Goal: Transaction & Acquisition: Purchase product/service

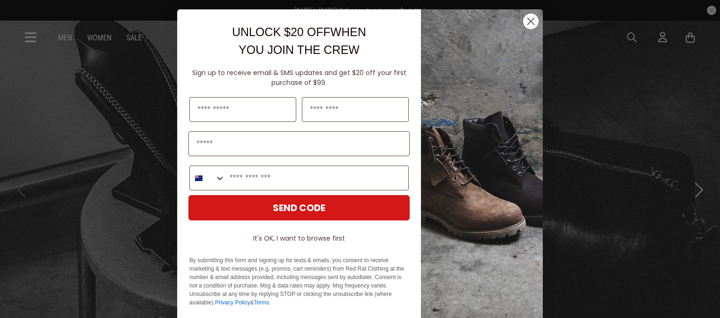
click at [532, 23] on circle "Close dialog" at bounding box center [530, 21] width 15 height 15
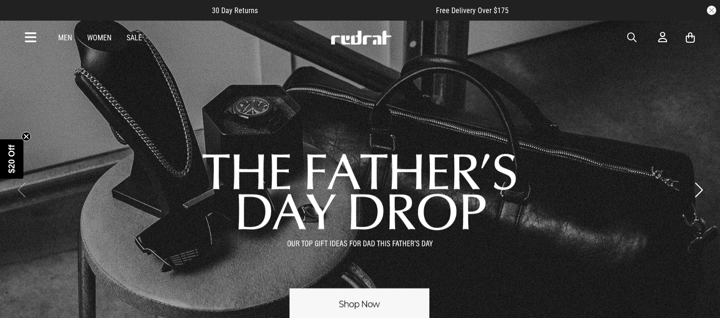
click at [132, 35] on link "Sale" at bounding box center [134, 37] width 15 height 9
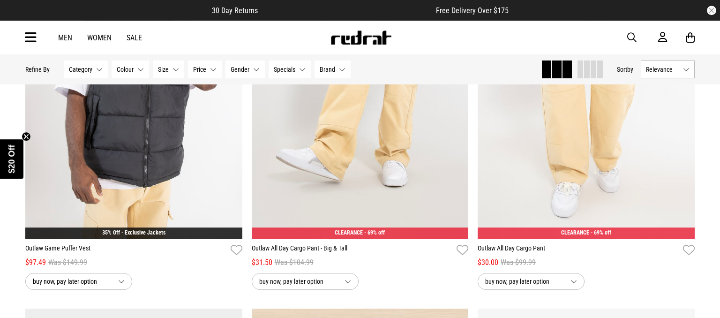
scroll to position [604, 0]
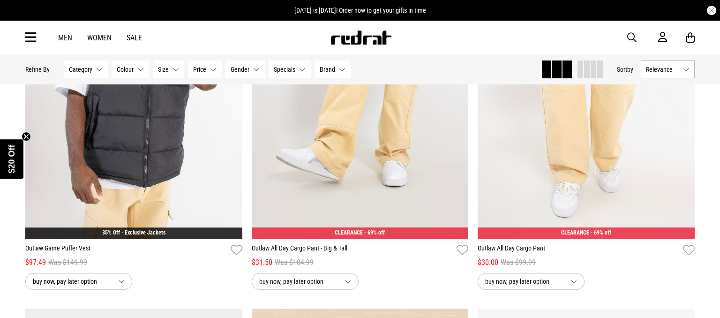
click at [96, 66] on button "Category None selected" at bounding box center [86, 69] width 44 height 18
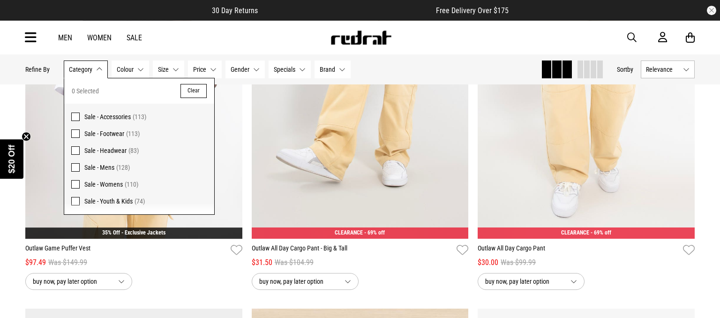
click at [110, 145] on span "Sale - Headwear (83)" at bounding box center [145, 150] width 123 height 11
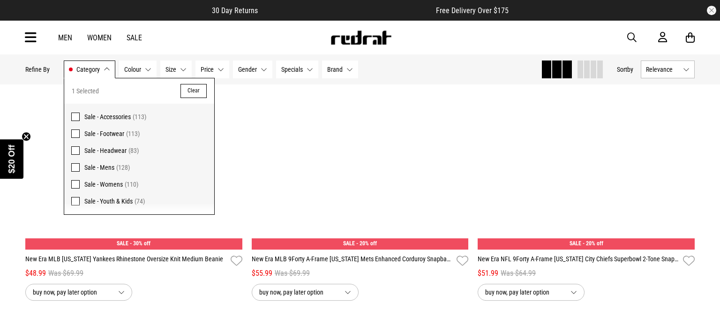
scroll to position [615, 0]
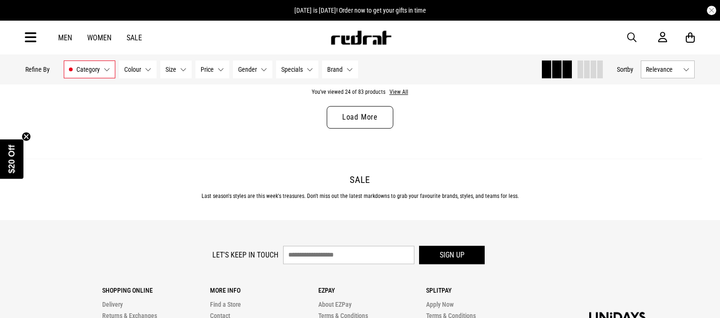
scroll to position [3100, 0]
click at [372, 126] on link "Load More" at bounding box center [360, 116] width 67 height 22
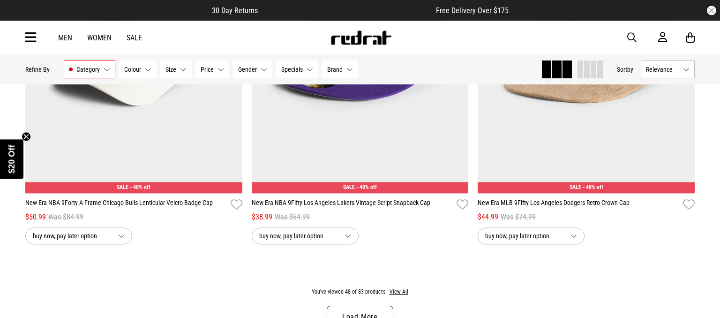
scroll to position [5886, 0]
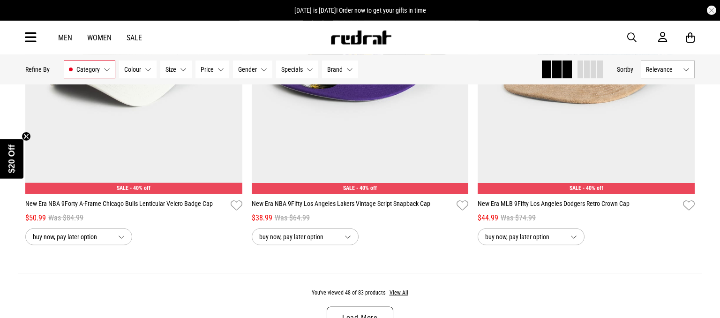
click at [64, 36] on link "Men" at bounding box center [65, 37] width 14 height 9
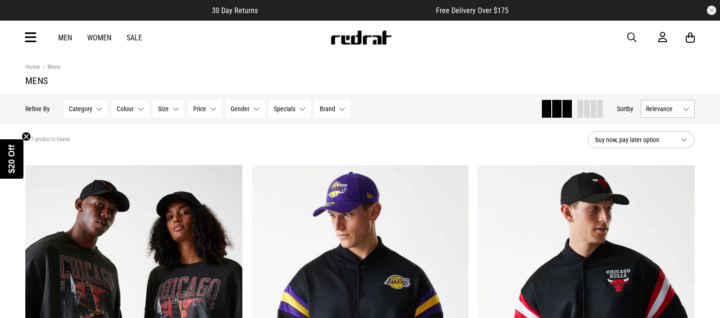
click at [100, 33] on link "Women" at bounding box center [99, 37] width 24 height 9
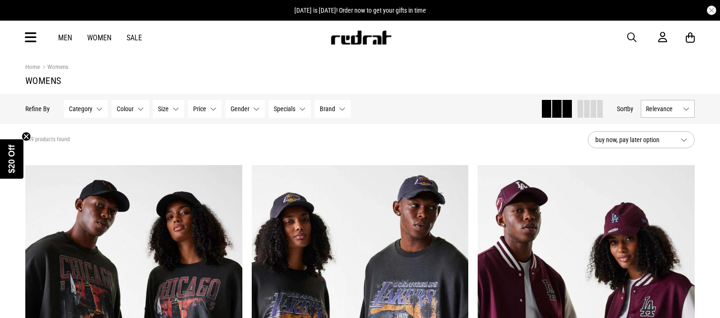
click at [175, 109] on button "Size None selected" at bounding box center [168, 109] width 31 height 18
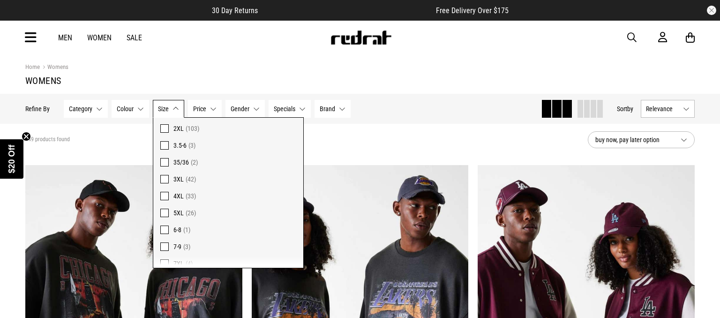
scroll to position [559, 0]
click at [164, 189] on span at bounding box center [164, 188] width 8 height 8
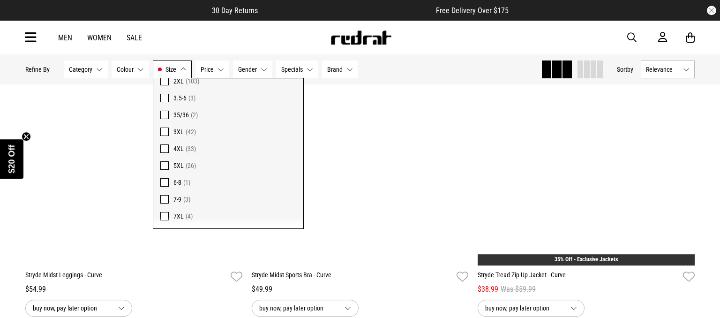
scroll to position [599, 0]
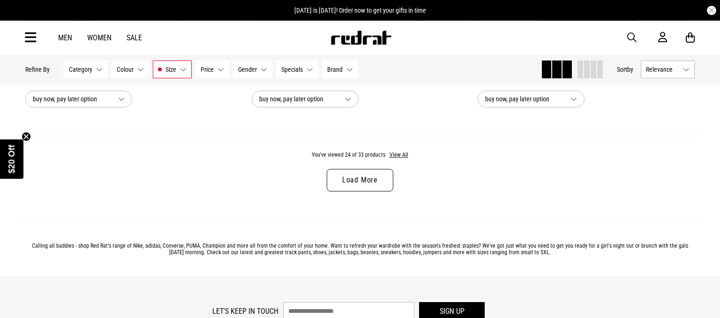
scroll to position [3038, 0]
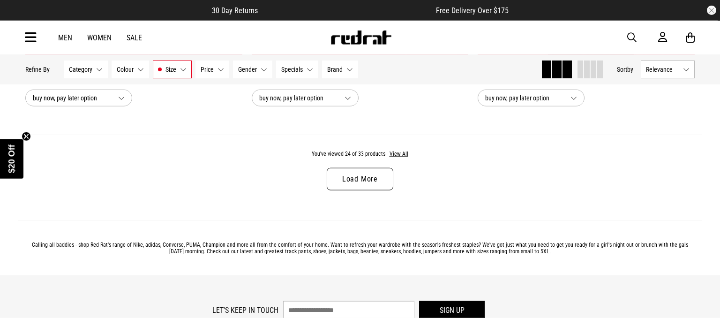
click at [376, 179] on link "Load More" at bounding box center [360, 179] width 67 height 22
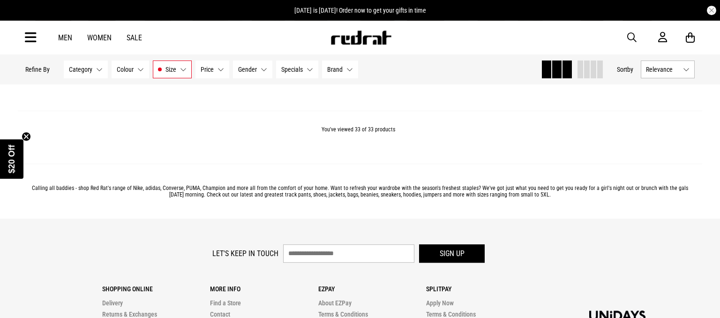
scroll to position [4187, 0]
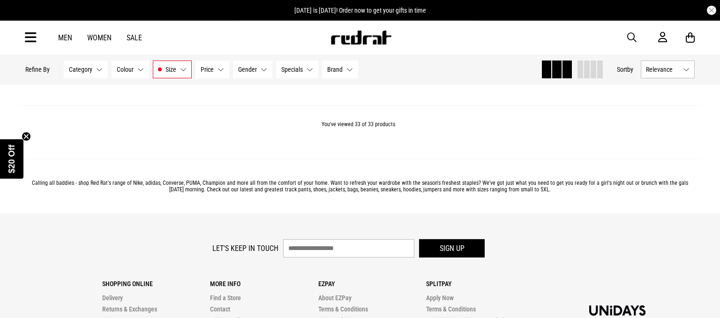
click at [35, 38] on icon at bounding box center [31, 37] width 12 height 15
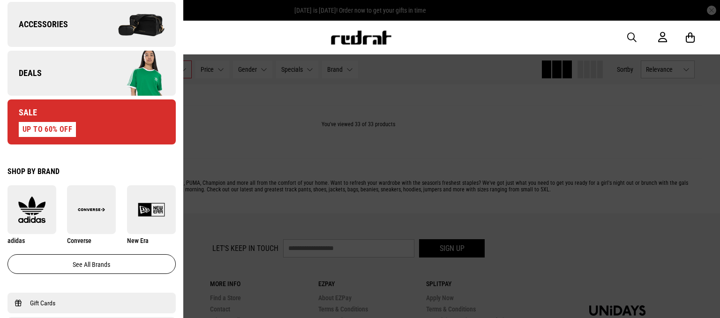
scroll to position [377, 0]
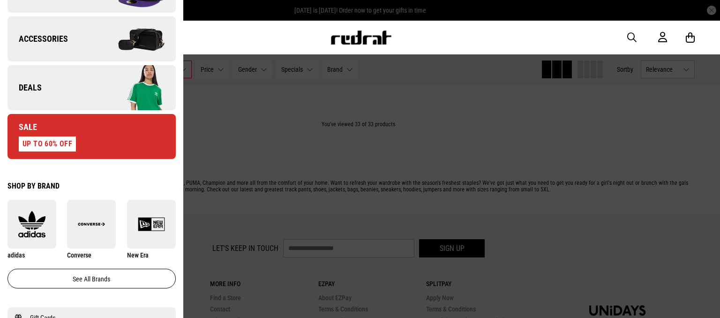
click at [55, 37] on span "Accessories" at bounding box center [37, 38] width 60 height 11
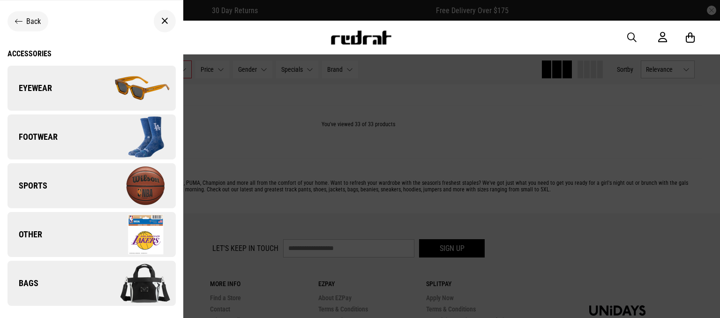
scroll to position [0, 0]
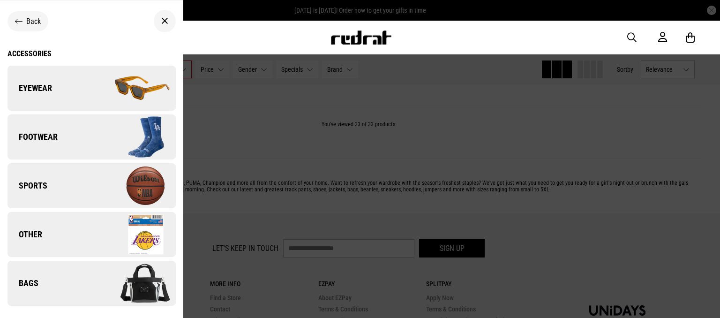
click at [23, 17] on div "Back" at bounding box center [28, 21] width 26 height 9
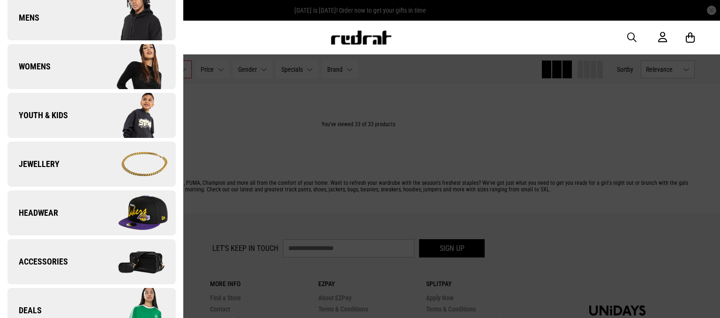
scroll to position [156, 0]
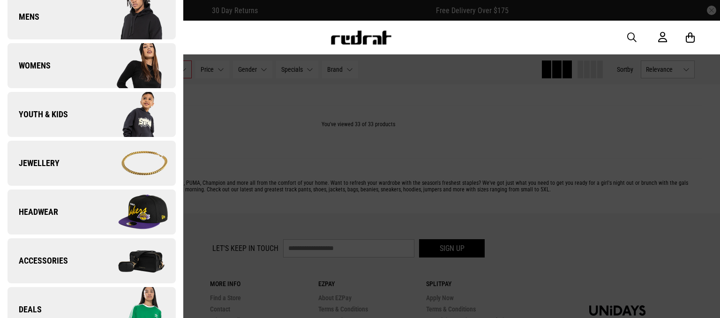
click at [53, 164] on span "Jewellery" at bounding box center [33, 162] width 52 height 11
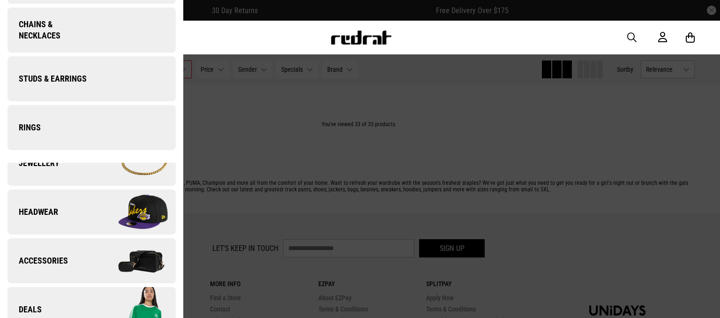
scroll to position [0, 0]
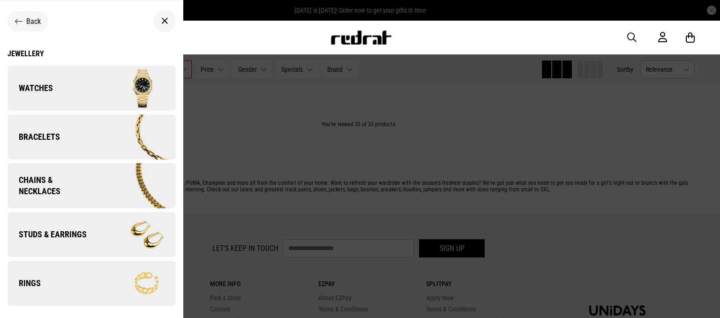
click at [46, 129] on link "Bracelets" at bounding box center [91, 136] width 168 height 45
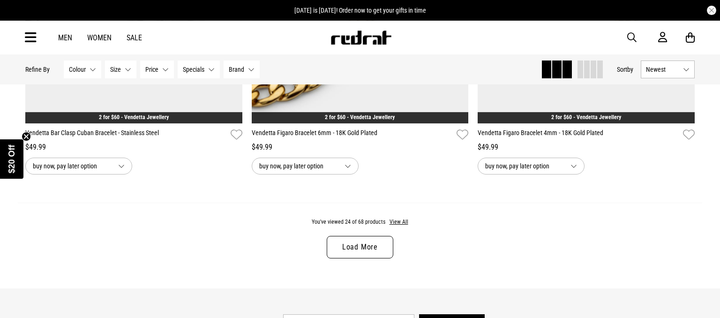
scroll to position [2960, 0]
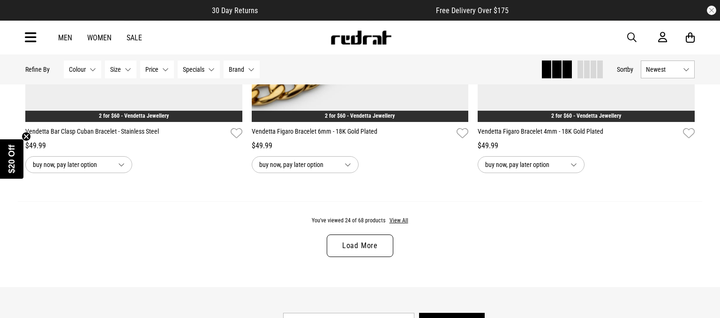
click at [359, 250] on link "Load More" at bounding box center [360, 245] width 67 height 22
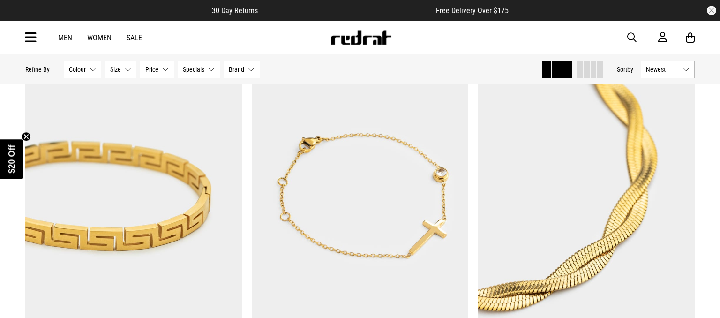
scroll to position [5504, 0]
